Goal: Task Accomplishment & Management: Manage account settings

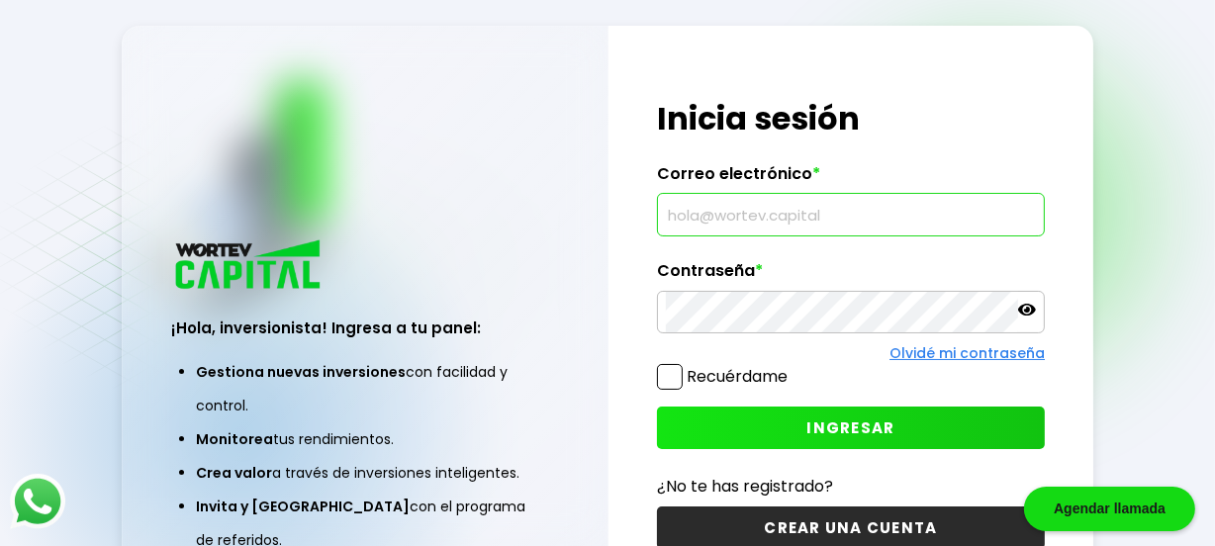
click at [899, 223] on input "text" at bounding box center [851, 215] width 370 height 42
type input "[EMAIL_ADDRESS][DOMAIN_NAME]"
click at [1030, 310] on icon at bounding box center [1027, 310] width 18 height 18
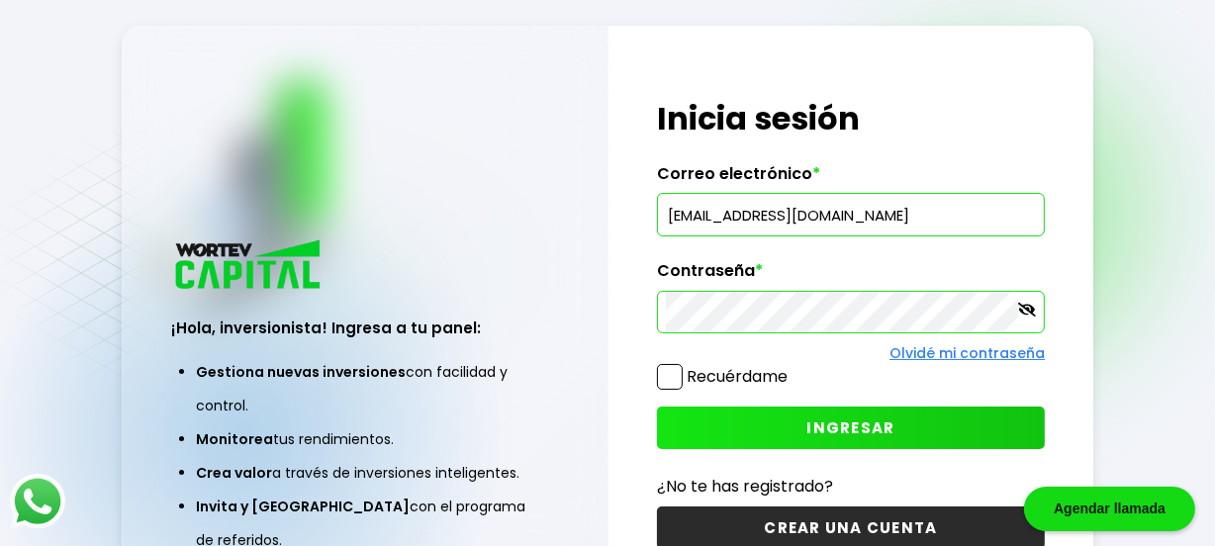
click at [669, 382] on span at bounding box center [670, 377] width 26 height 26
click at [791, 367] on input "Recuérdame" at bounding box center [791, 367] width 0 height 0
click at [807, 419] on button "INGRESAR" at bounding box center [851, 428] width 388 height 43
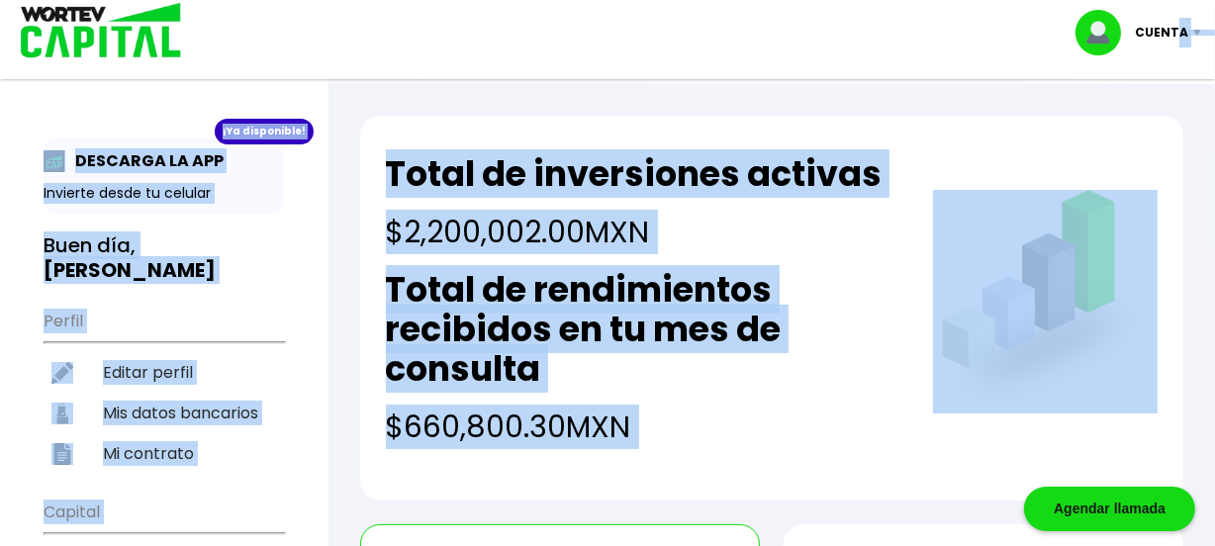
drag, startPoint x: 1178, startPoint y: 20, endPoint x: 938, endPoint y: 170, distance: 283.5
click at [835, 323] on h2 "Total de rendimientos recibidos en tu mes de consulta" at bounding box center [644, 329] width 516 height 119
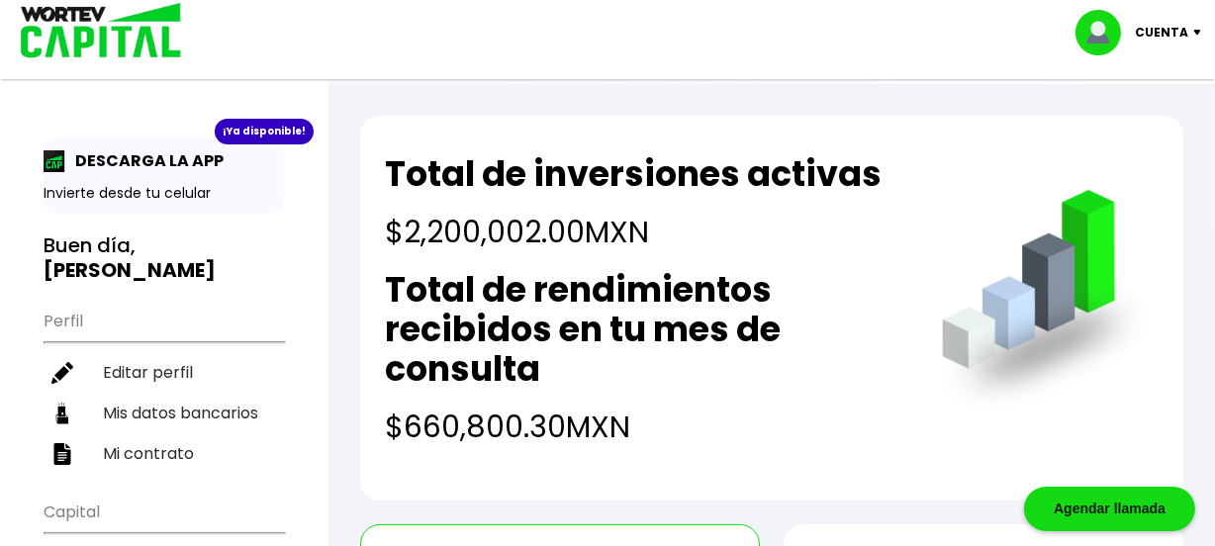
click at [1198, 32] on img at bounding box center [1201, 33] width 27 height 6
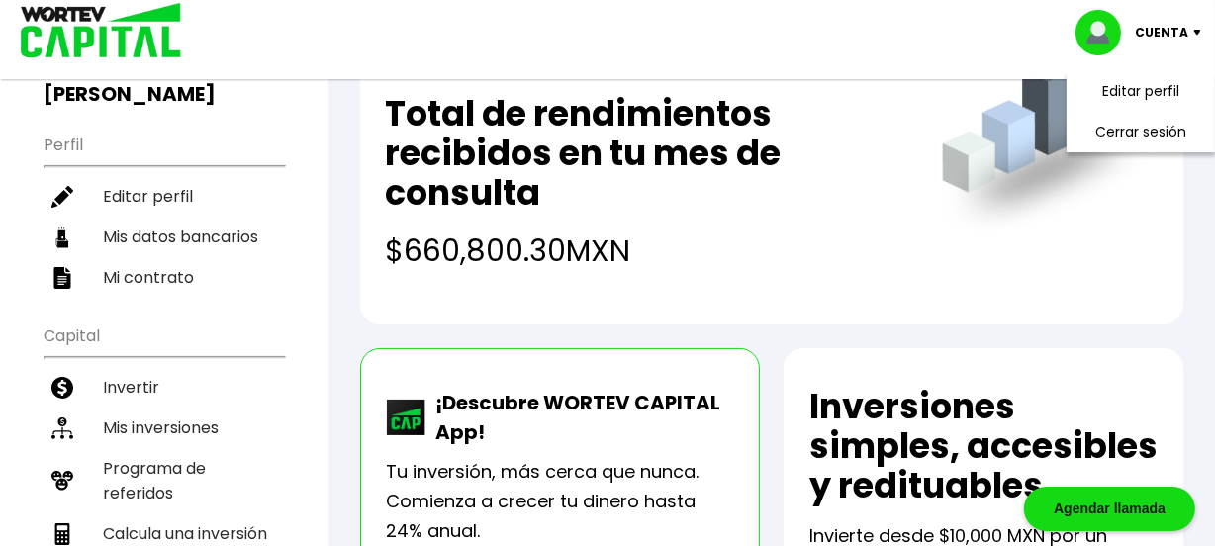
scroll to position [179, 0]
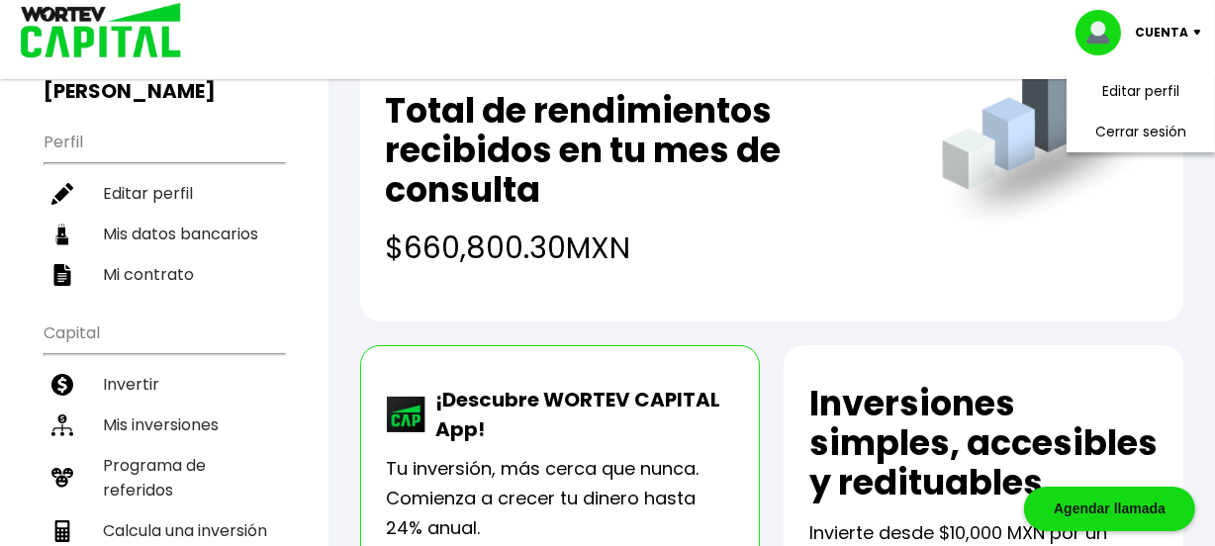
click at [1132, 196] on img at bounding box center [1045, 123] width 225 height 225
click at [678, 242] on h4 "$660,800.30 MXN" at bounding box center [644, 248] width 516 height 45
click at [158, 405] on li "Mis inversiones" at bounding box center [164, 425] width 240 height 41
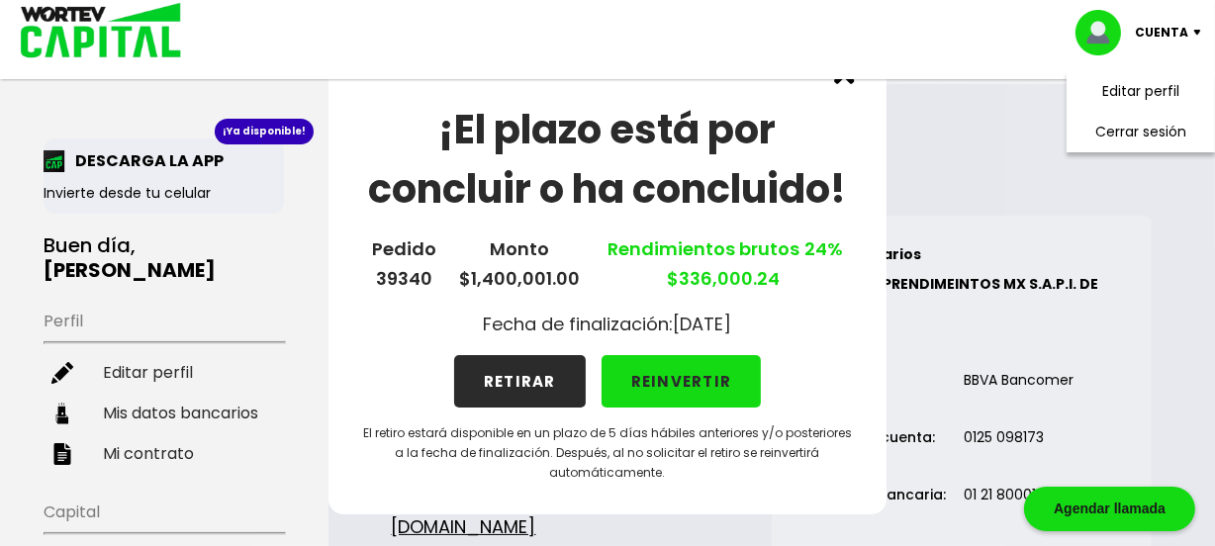
click at [537, 373] on button "RETIRAR" at bounding box center [520, 381] width 132 height 52
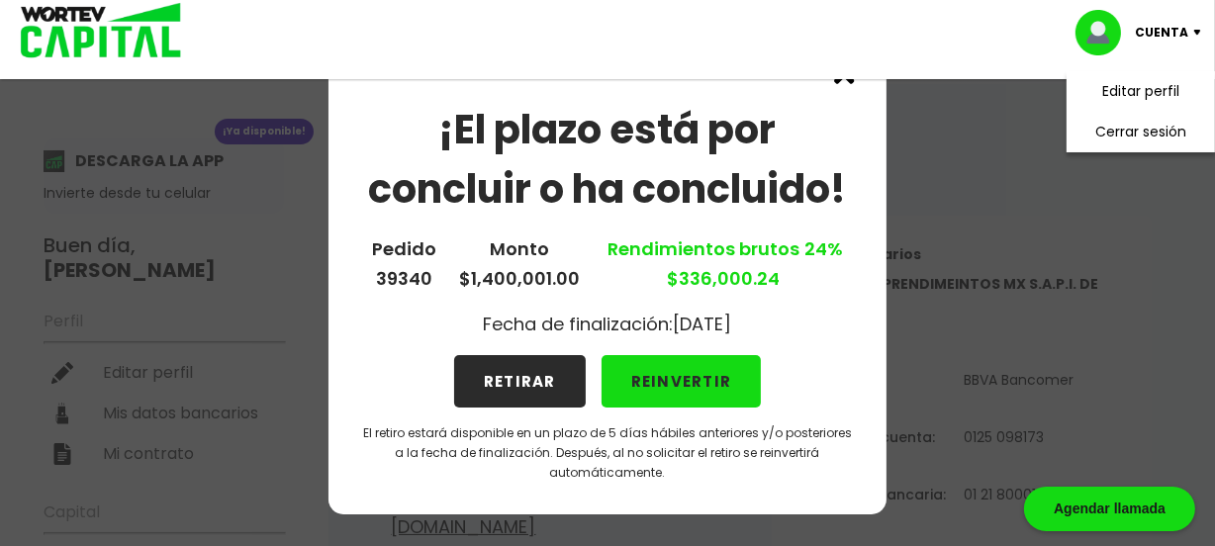
click at [530, 381] on button "RETIRAR" at bounding box center [520, 381] width 132 height 52
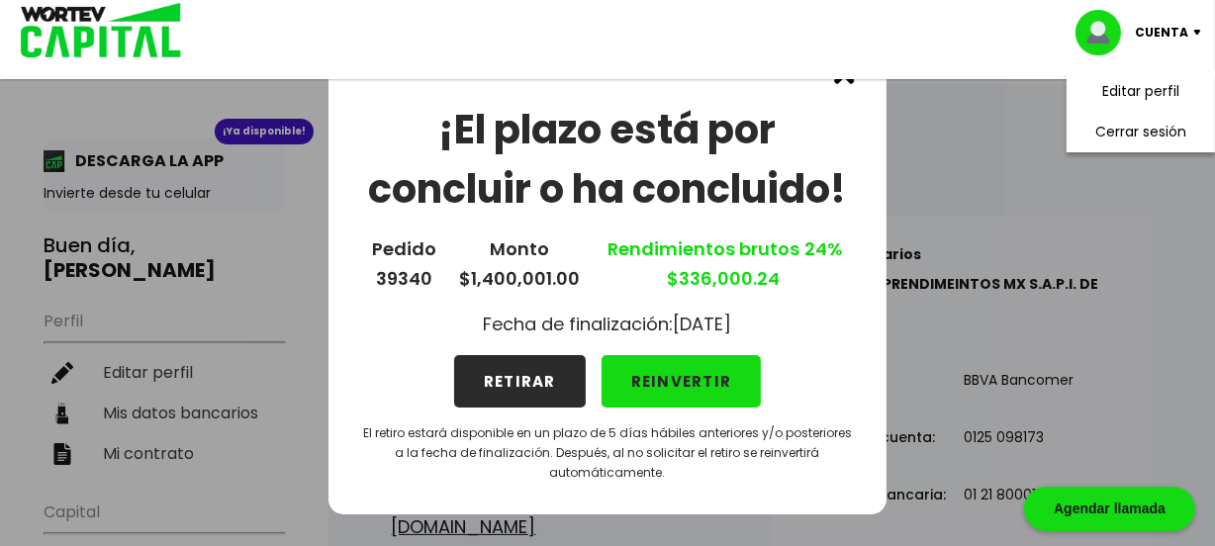
click at [851, 81] on img at bounding box center [844, 73] width 21 height 21
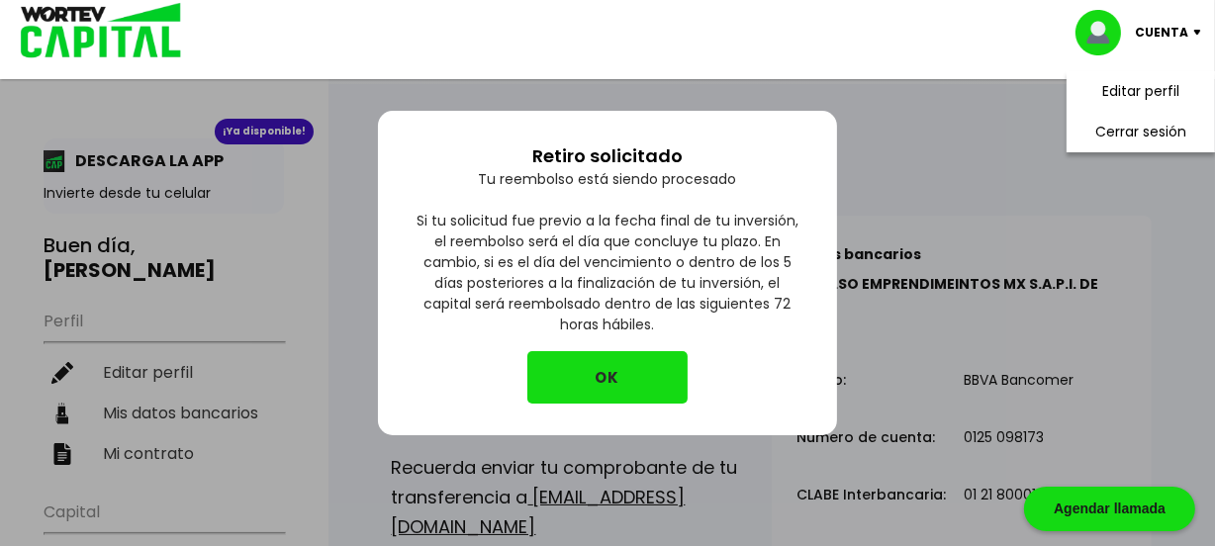
click at [610, 377] on button "OK" at bounding box center [607, 377] width 160 height 52
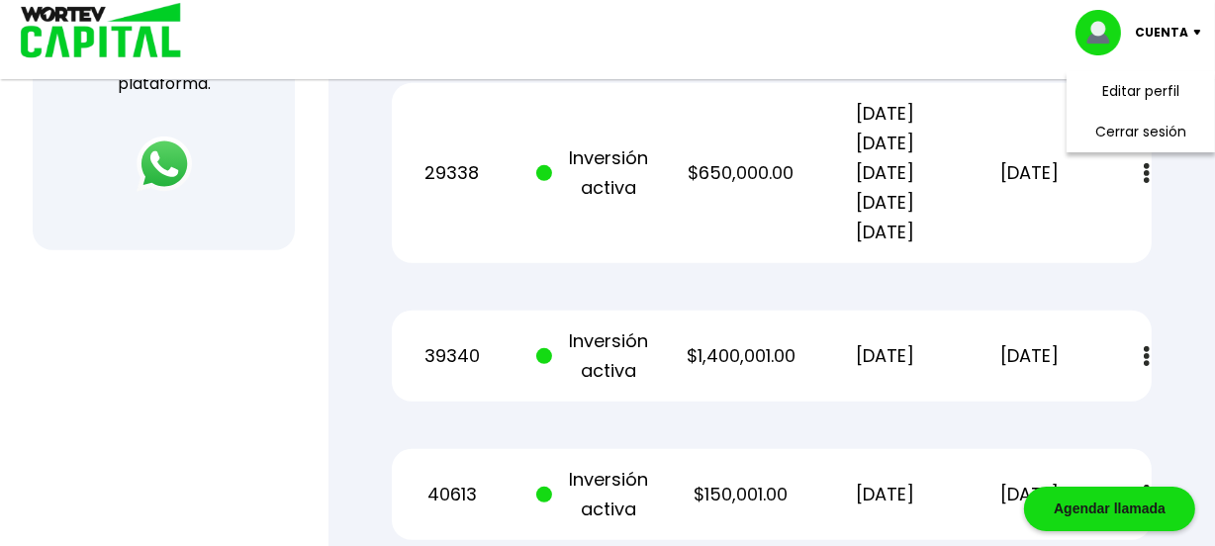
scroll to position [875, 0]
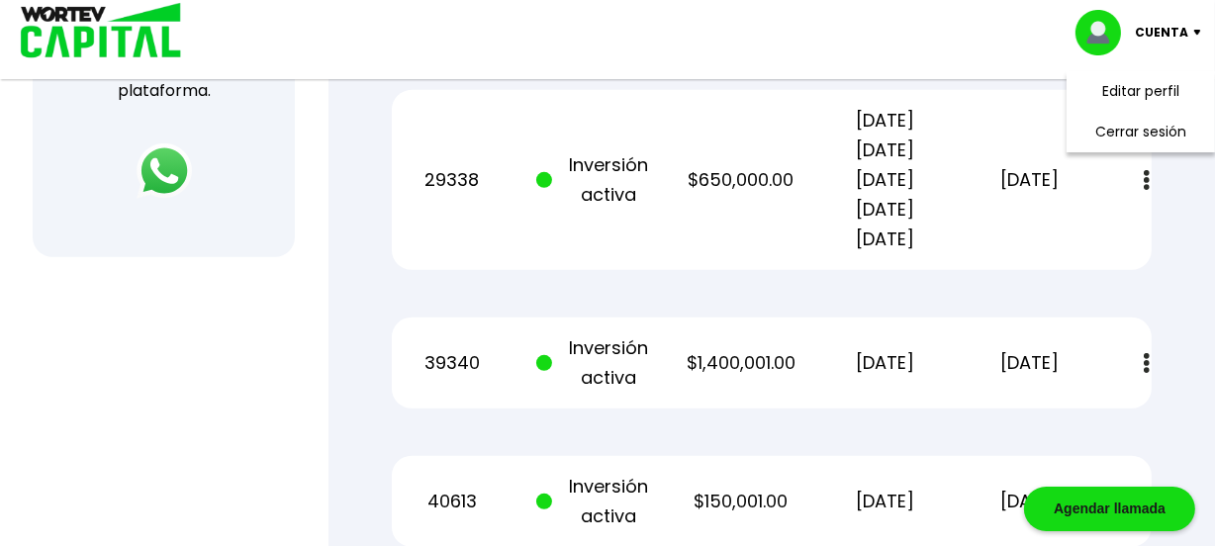
click at [1147, 353] on img at bounding box center [1147, 363] width 6 height 21
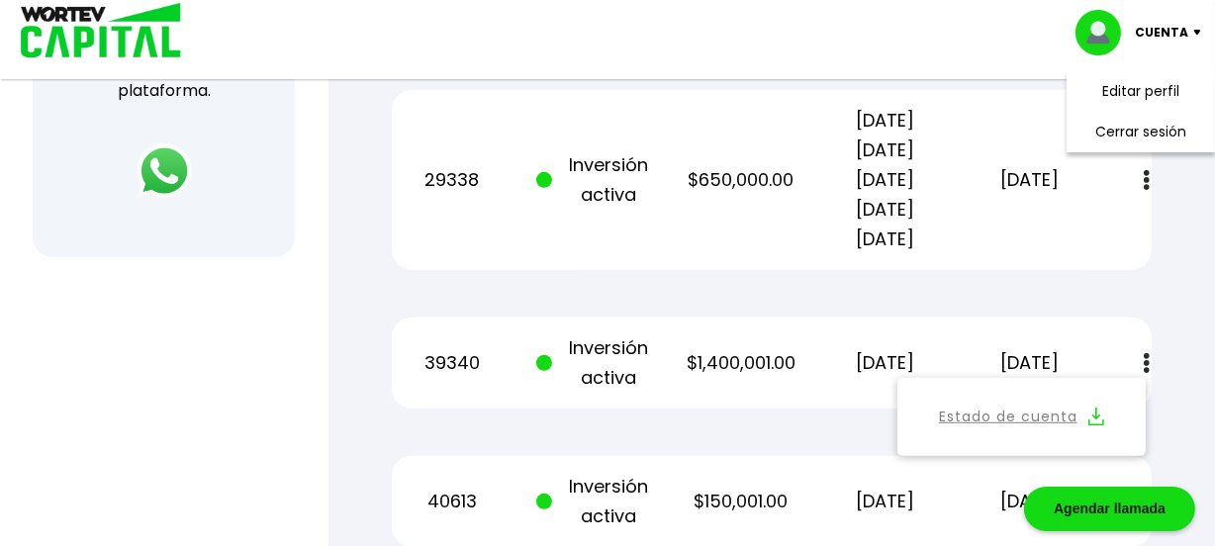
click at [1147, 353] on img at bounding box center [1147, 363] width 6 height 21
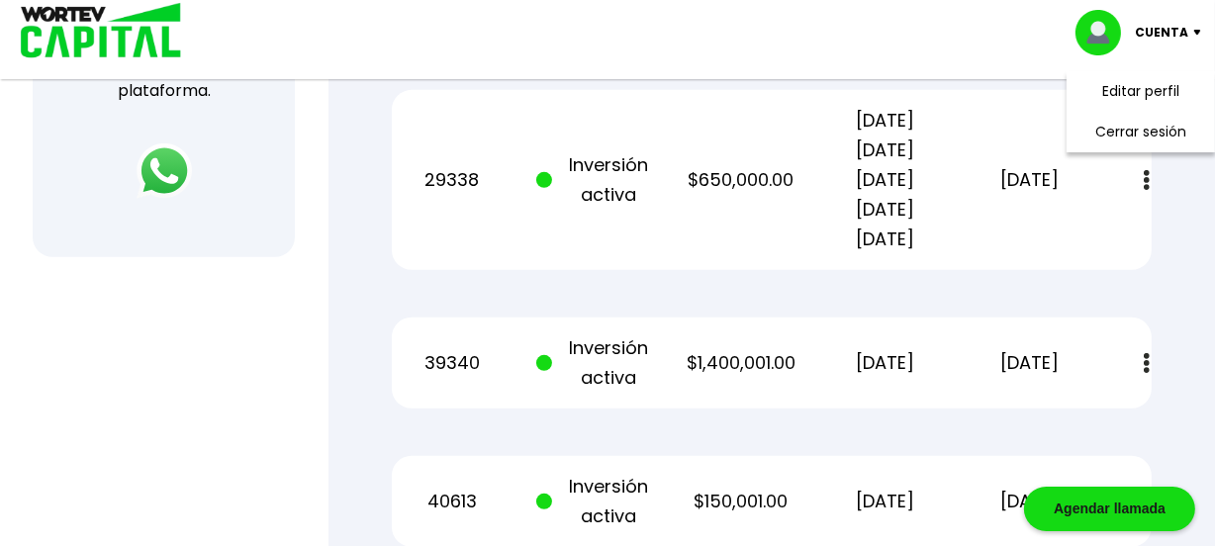
click at [1148, 492] on img at bounding box center [1147, 502] width 6 height 21
click at [1176, 129] on li "Cerrar sesión" at bounding box center [1140, 132] width 158 height 41
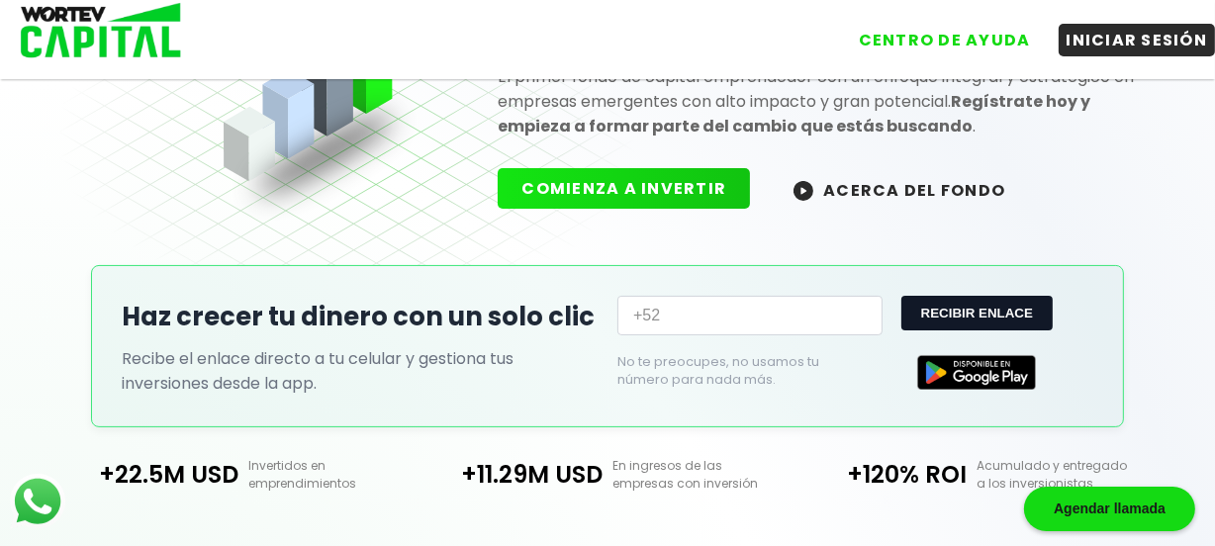
scroll to position [601, 0]
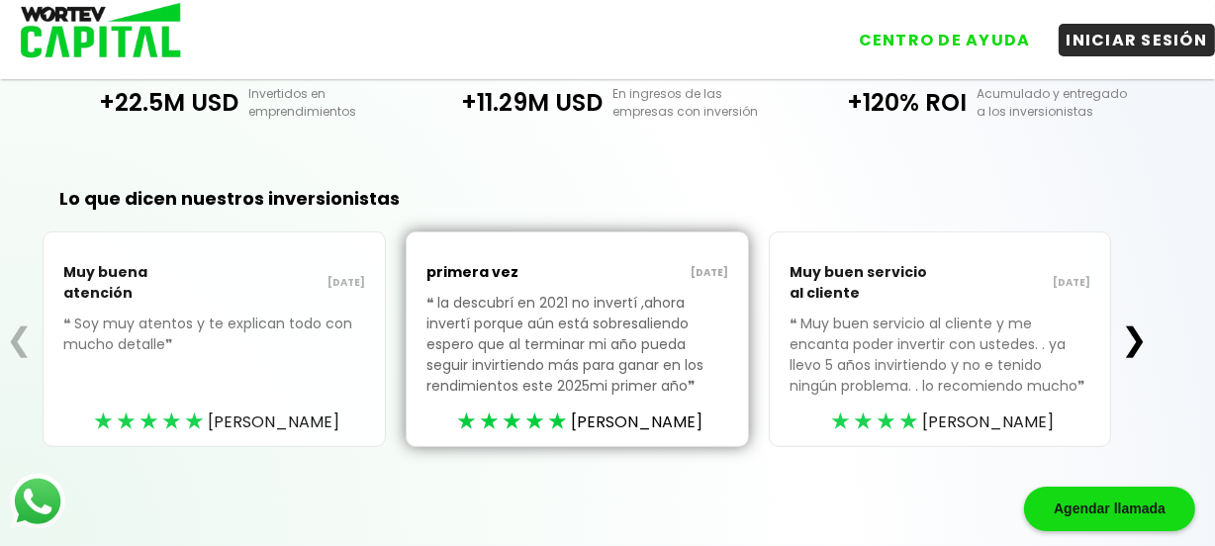
click at [861, 168] on div "Lo que dicen nuestros inversionistas ❮ Muy buena atención [DATE] ❝ Soy muy aten…" at bounding box center [577, 348] width 1154 height 396
click at [891, 352] on p "❝ Muy buen servicio al cliente y me encanta poder invertir con ustedes. . ya ll…" at bounding box center [940, 370] width 302 height 113
